Goal: Check status: Check status

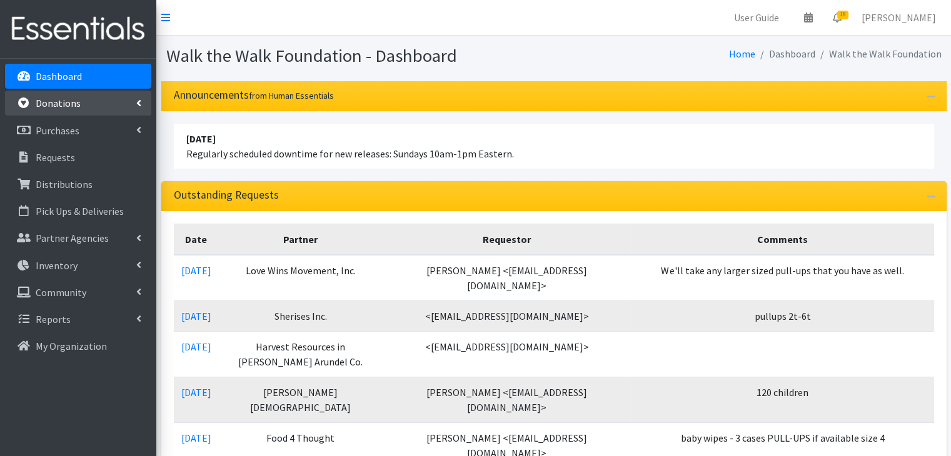
click at [81, 104] on link "Donations" at bounding box center [78, 103] width 146 height 25
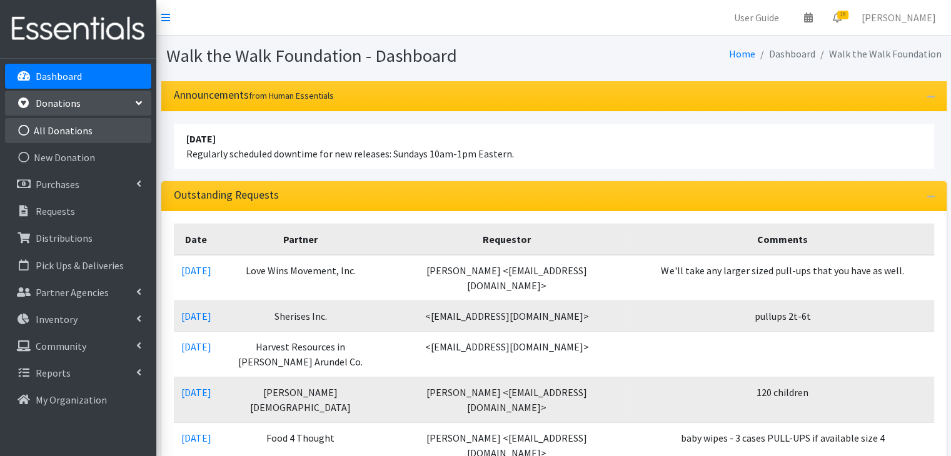
click at [71, 123] on link "All Donations" at bounding box center [78, 130] width 146 height 25
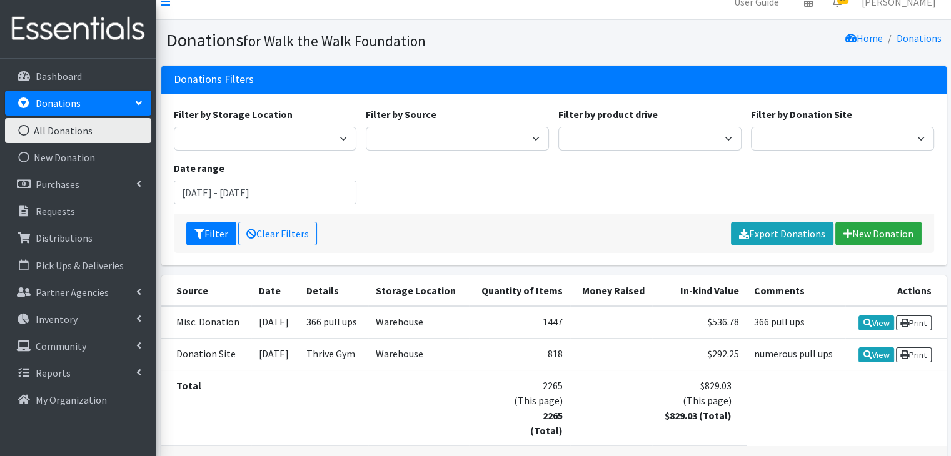
scroll to position [11, 0]
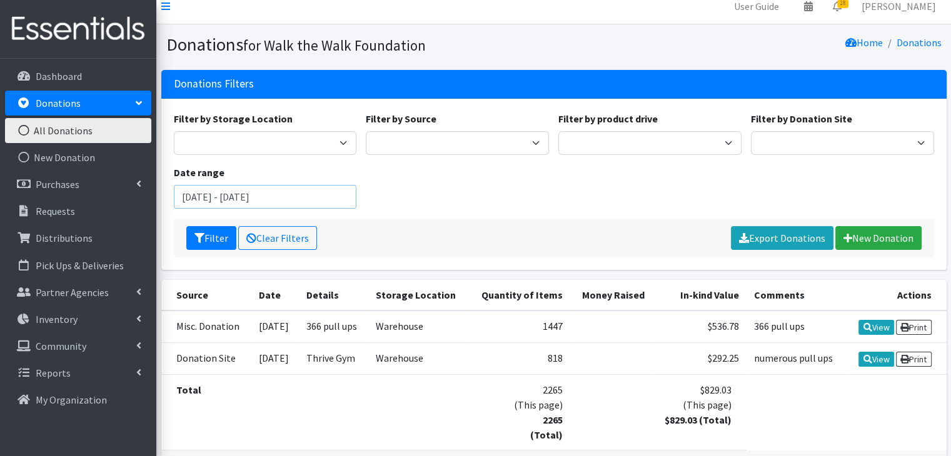
click at [315, 202] on input "[DATE] - [DATE]" at bounding box center [265, 197] width 183 height 24
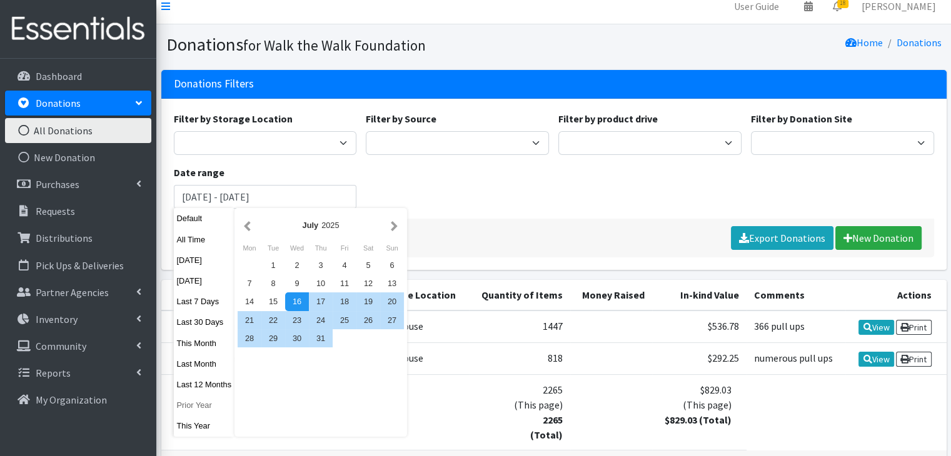
click at [204, 411] on button "Prior Year" at bounding box center [204, 405] width 61 height 18
type input "January 1, 2024 - December 31, 2024"
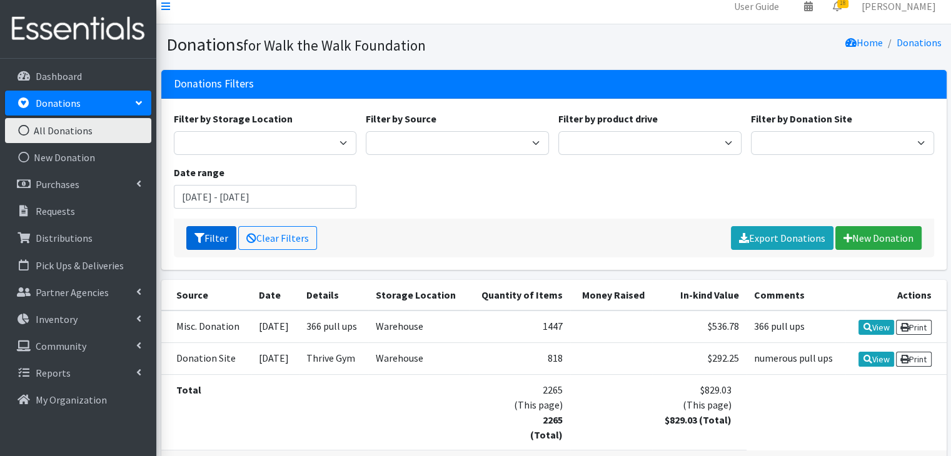
click at [209, 234] on button "Filter" at bounding box center [211, 238] width 50 height 24
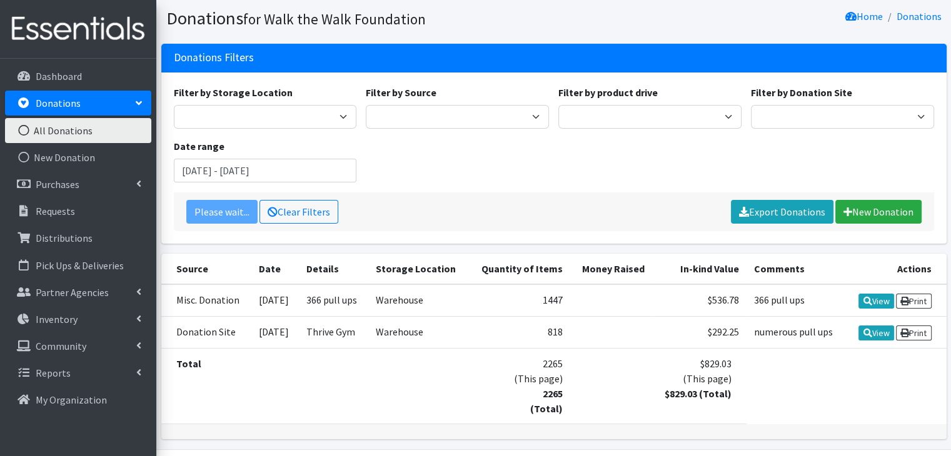
scroll to position [76, 0]
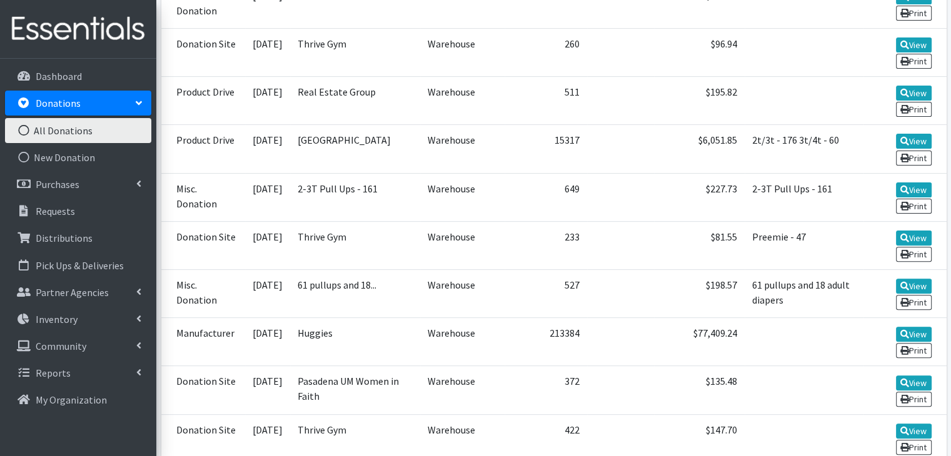
scroll to position [358, 0]
